Goal: Task Accomplishment & Management: Use online tool/utility

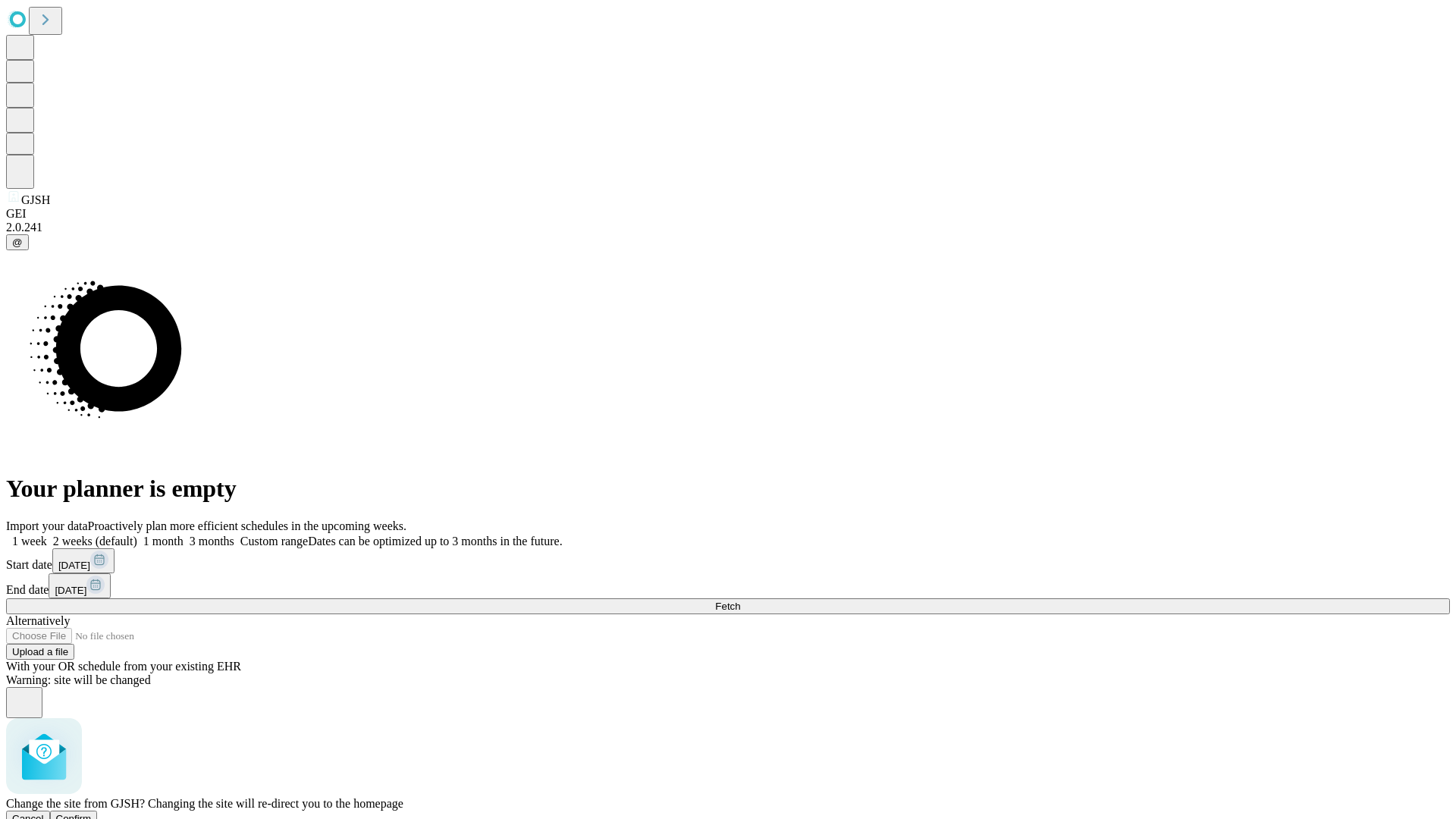
click at [92, 813] on span "Confirm" at bounding box center [74, 818] width 36 height 11
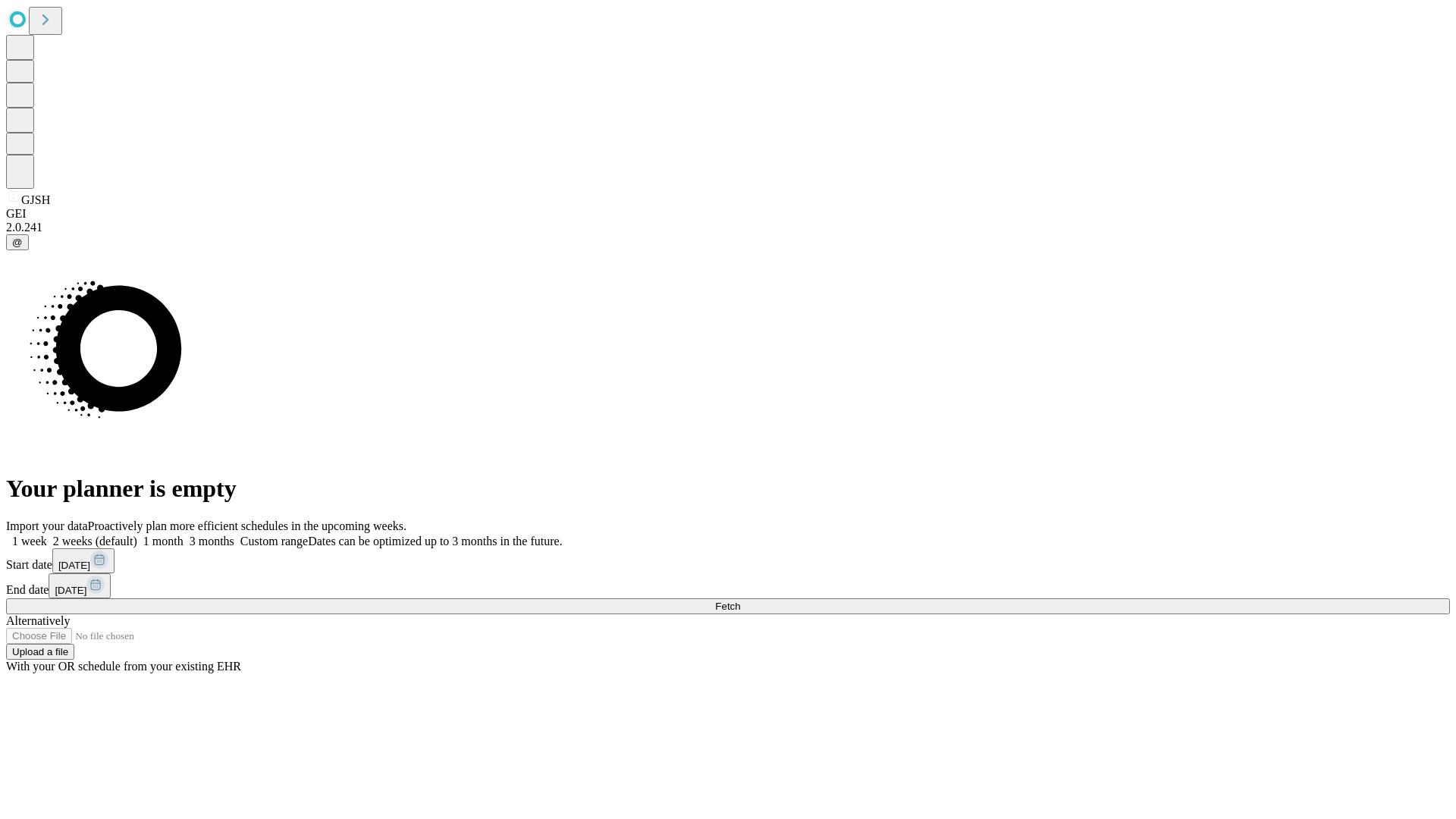
click at [137, 535] on label "2 weeks (default)" at bounding box center [92, 541] width 90 height 13
click at [741, 601] on span "Fetch" at bounding box center [728, 606] width 25 height 11
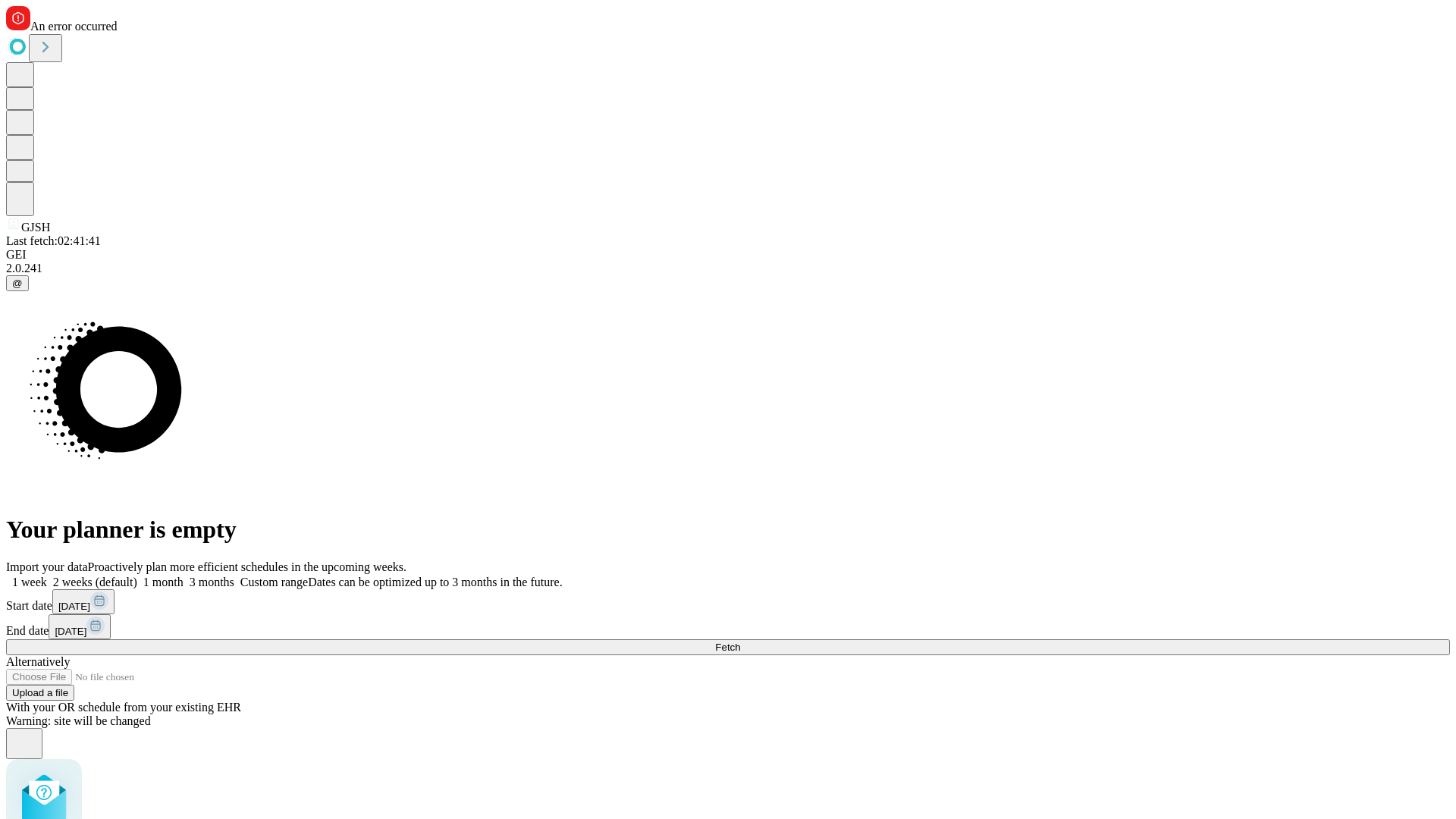
click at [137, 575] on label "2 weeks (default)" at bounding box center [92, 582] width 90 height 13
click at [741, 641] on span "Fetch" at bounding box center [728, 647] width 25 height 11
click at [137, 575] on label "2 weeks (default)" at bounding box center [92, 582] width 90 height 13
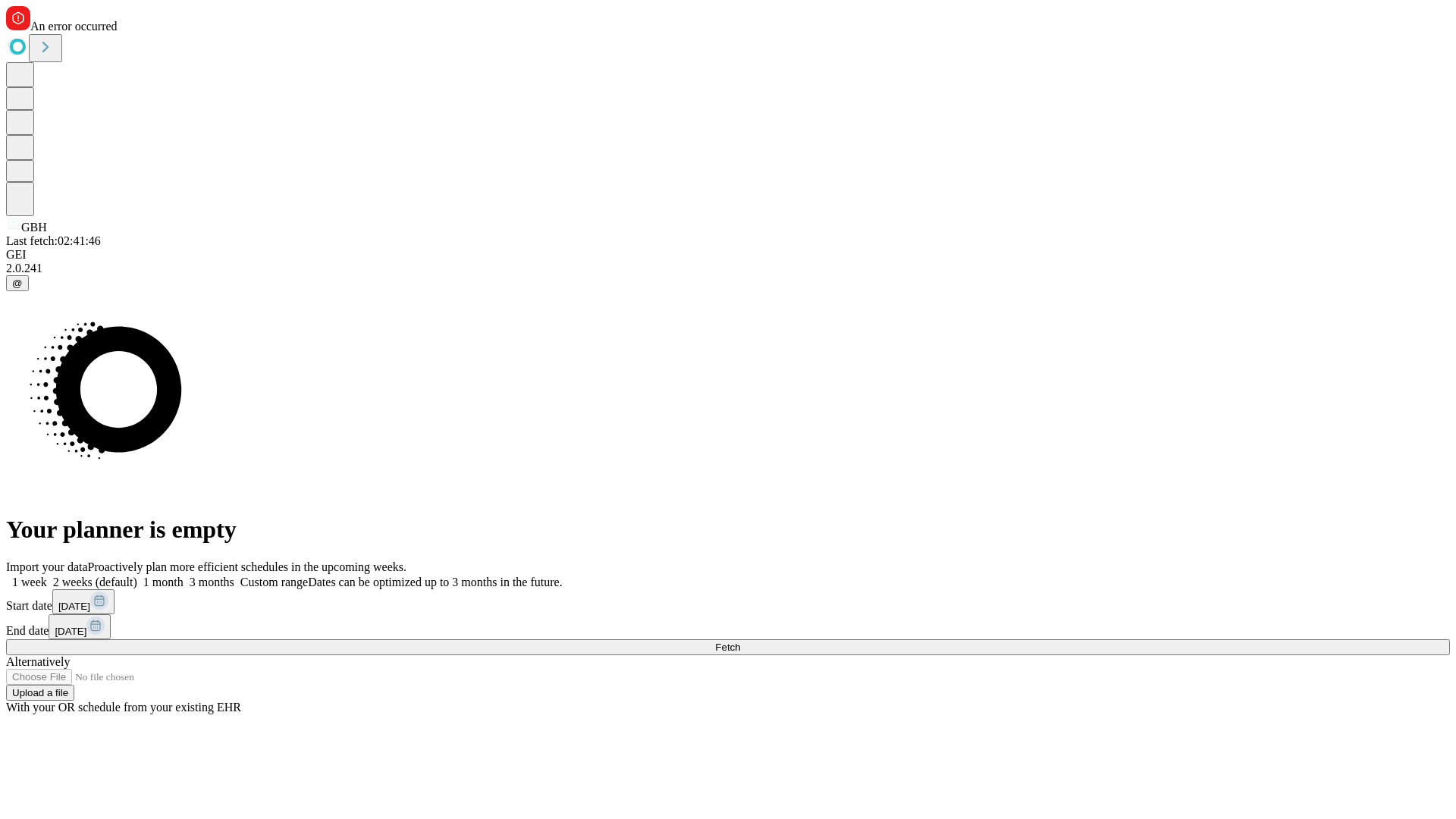
click at [741, 641] on span "Fetch" at bounding box center [728, 647] width 25 height 11
click at [137, 575] on label "2 weeks (default)" at bounding box center [92, 582] width 90 height 13
click at [741, 641] on span "Fetch" at bounding box center [728, 647] width 25 height 11
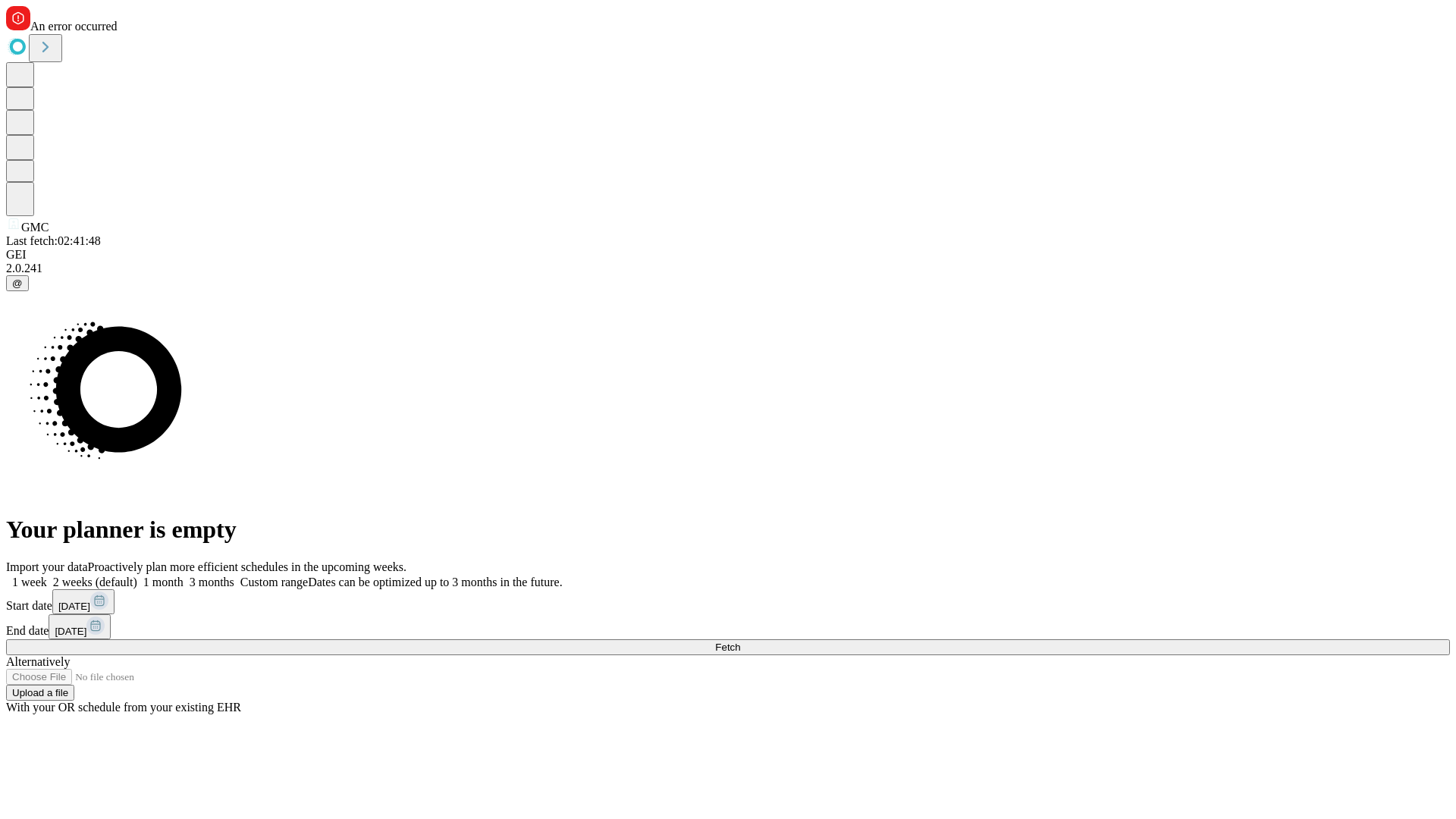
click at [137, 575] on label "2 weeks (default)" at bounding box center [92, 582] width 90 height 13
click at [741, 641] on span "Fetch" at bounding box center [728, 647] width 25 height 11
click at [137, 575] on label "2 weeks (default)" at bounding box center [92, 582] width 90 height 13
click at [741, 641] on span "Fetch" at bounding box center [728, 647] width 25 height 11
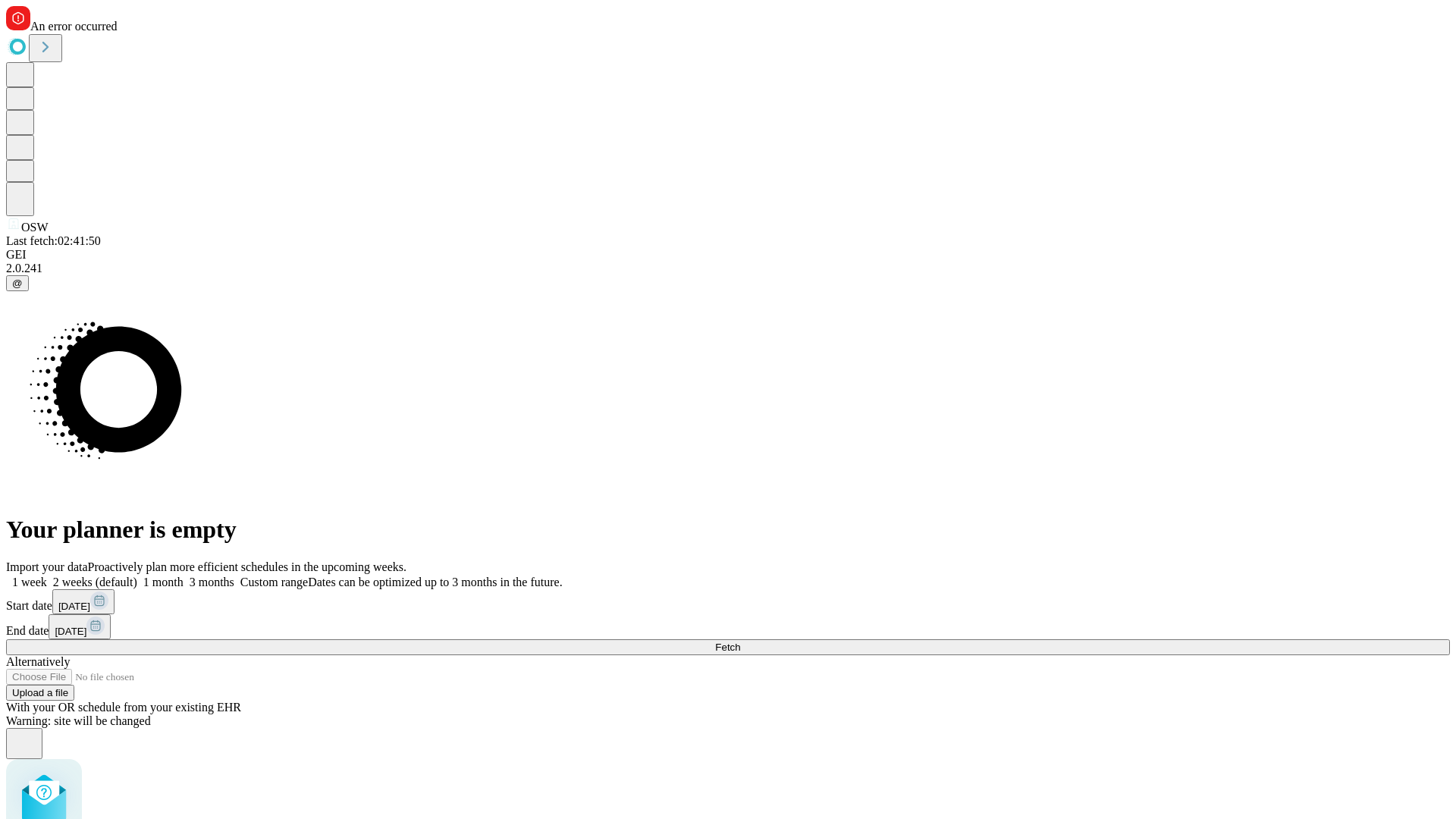
click at [137, 575] on label "2 weeks (default)" at bounding box center [92, 582] width 90 height 13
click at [741, 641] on span "Fetch" at bounding box center [728, 647] width 25 height 11
click at [137, 575] on label "2 weeks (default)" at bounding box center [92, 582] width 90 height 13
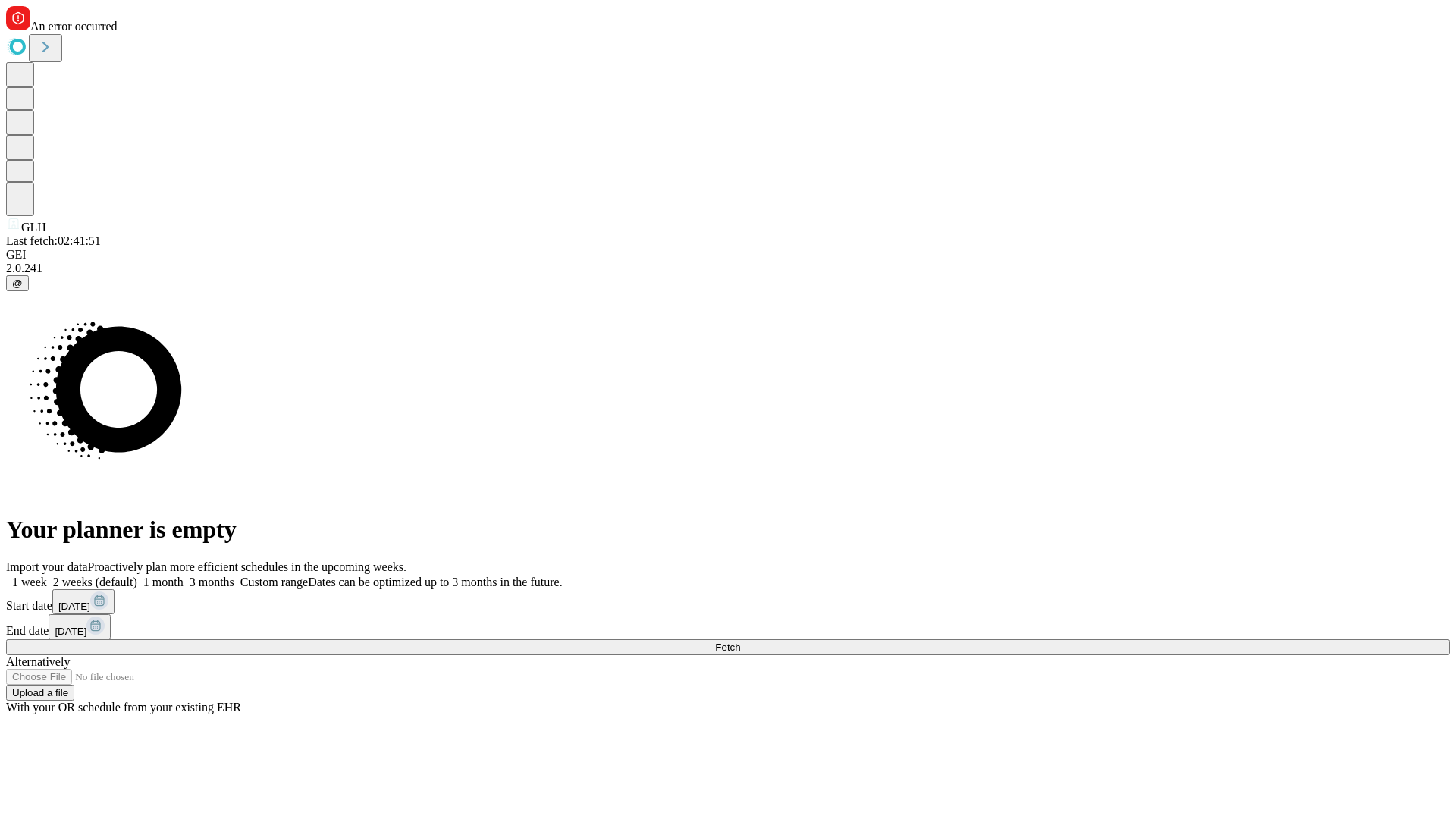
click at [741, 641] on span "Fetch" at bounding box center [728, 647] width 25 height 11
click at [137, 575] on label "2 weeks (default)" at bounding box center [92, 582] width 90 height 13
click at [741, 641] on span "Fetch" at bounding box center [728, 647] width 25 height 11
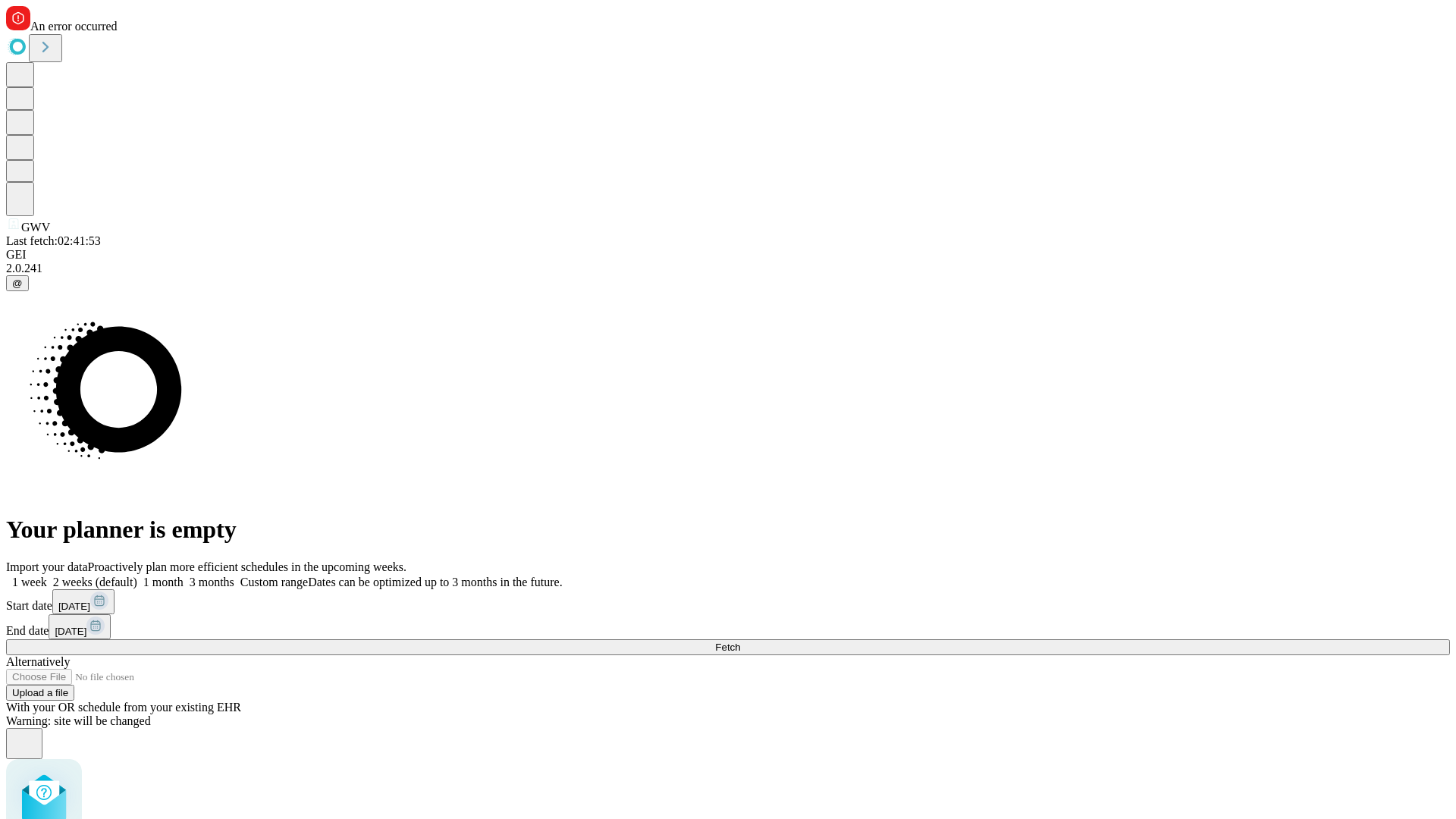
click at [137, 575] on label "2 weeks (default)" at bounding box center [92, 582] width 90 height 13
click at [741, 641] on span "Fetch" at bounding box center [728, 647] width 25 height 11
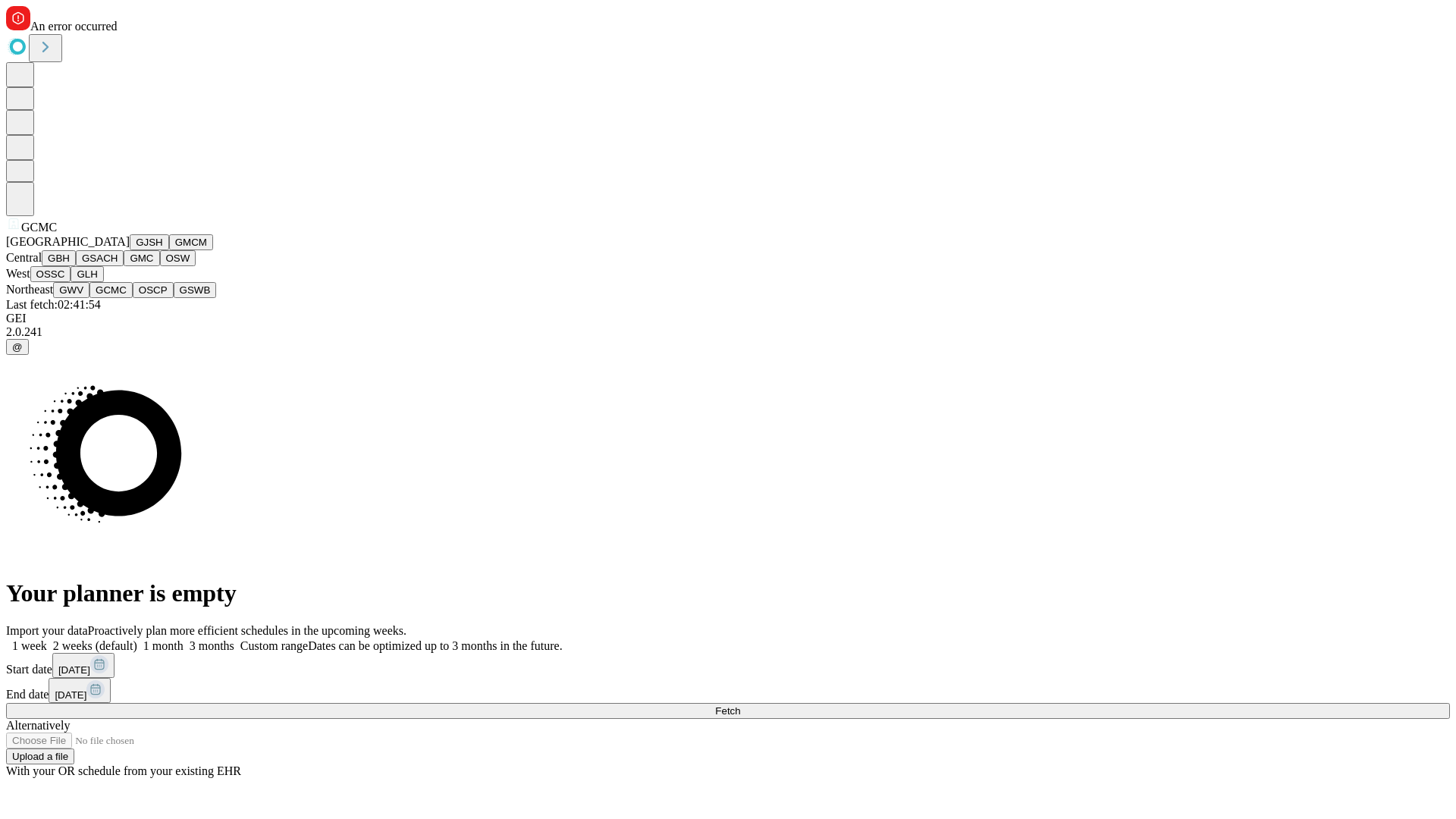
click at [132, 298] on button "OSCP" at bounding box center [153, 290] width 41 height 16
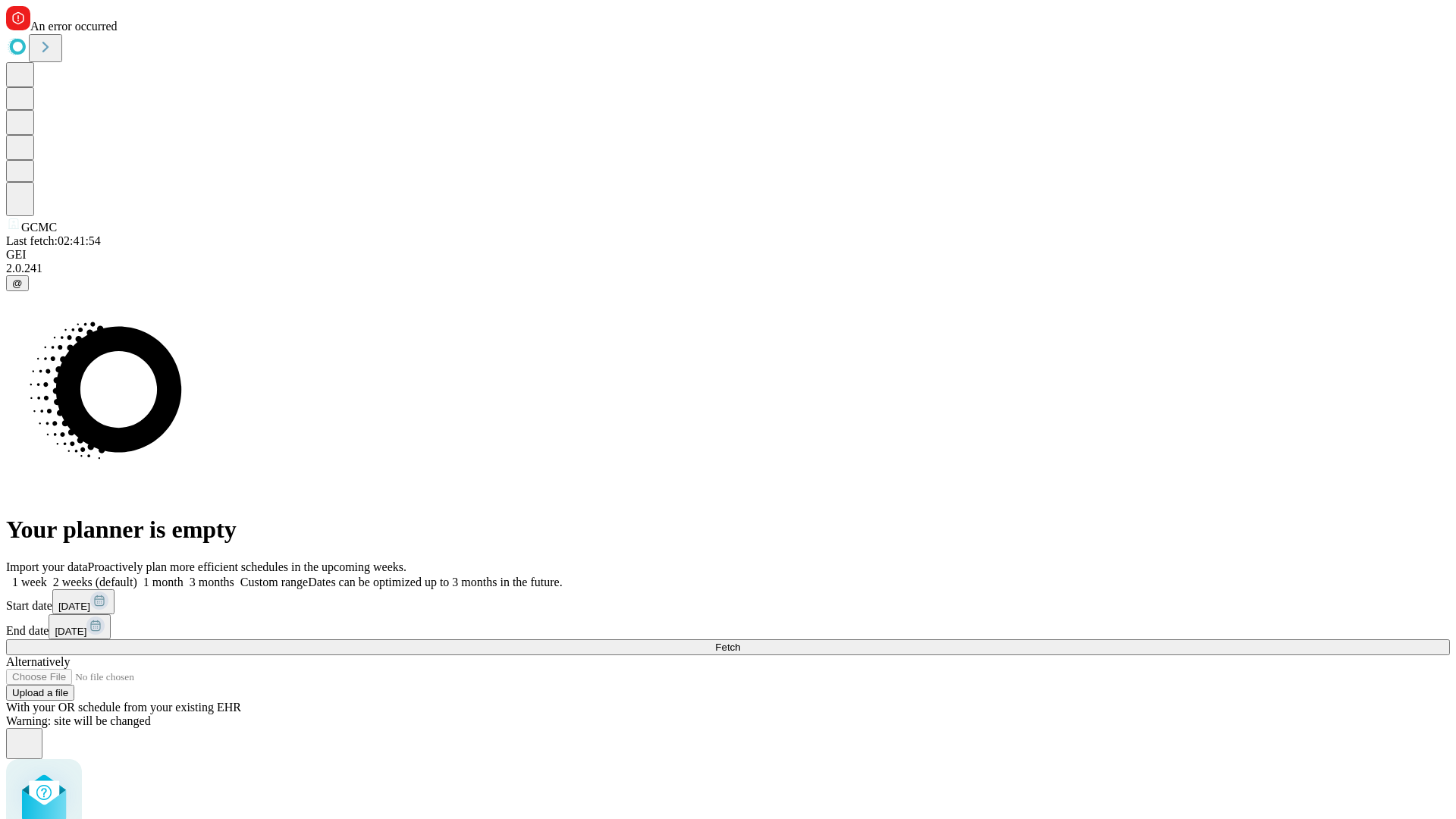
click at [137, 575] on label "2 weeks (default)" at bounding box center [92, 582] width 90 height 13
click at [741, 641] on span "Fetch" at bounding box center [728, 647] width 25 height 11
click at [137, 575] on label "2 weeks (default)" at bounding box center [92, 582] width 90 height 13
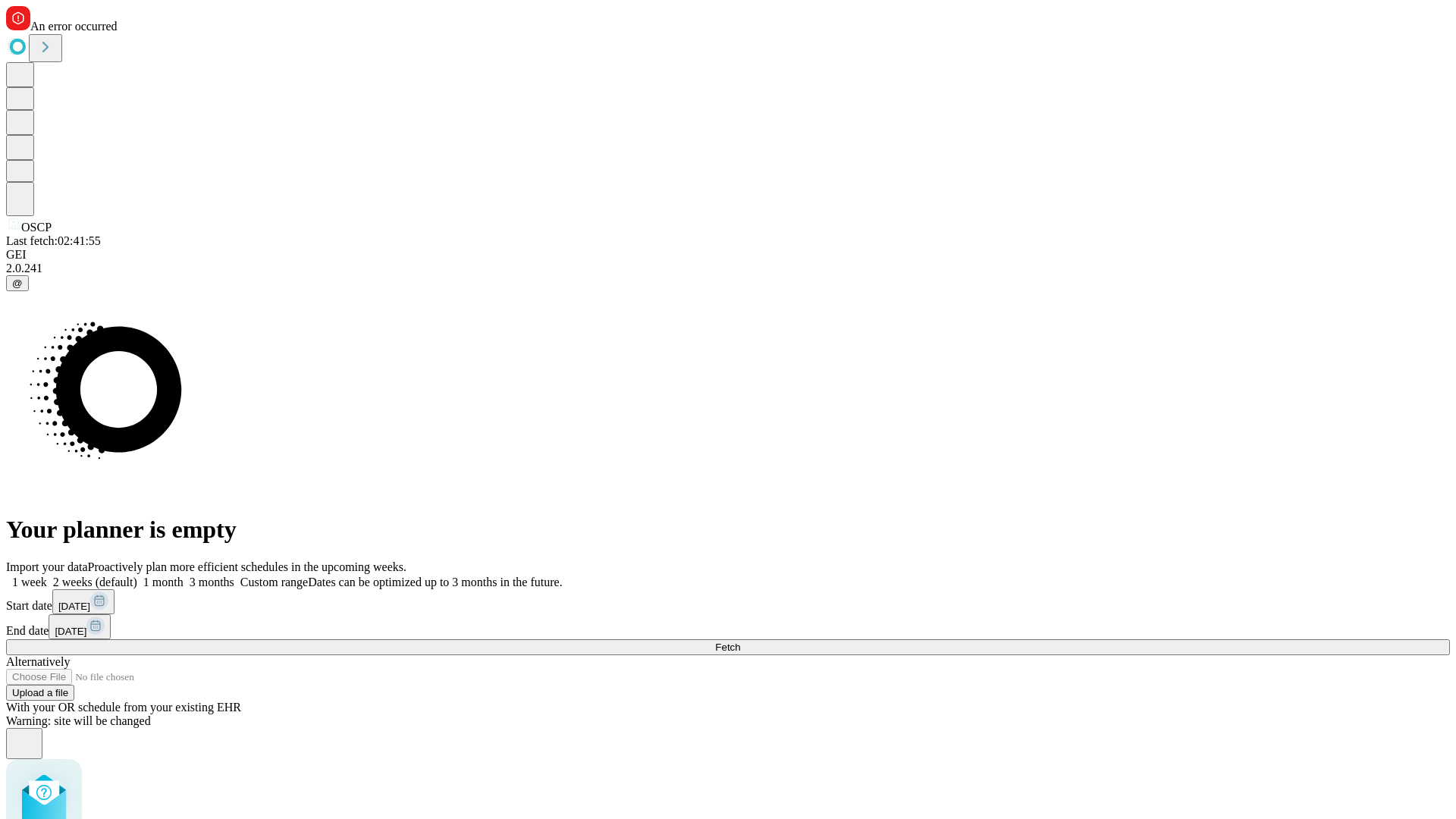
click at [741, 641] on span "Fetch" at bounding box center [728, 647] width 25 height 11
